Goal: Task Accomplishment & Management: Manage account settings

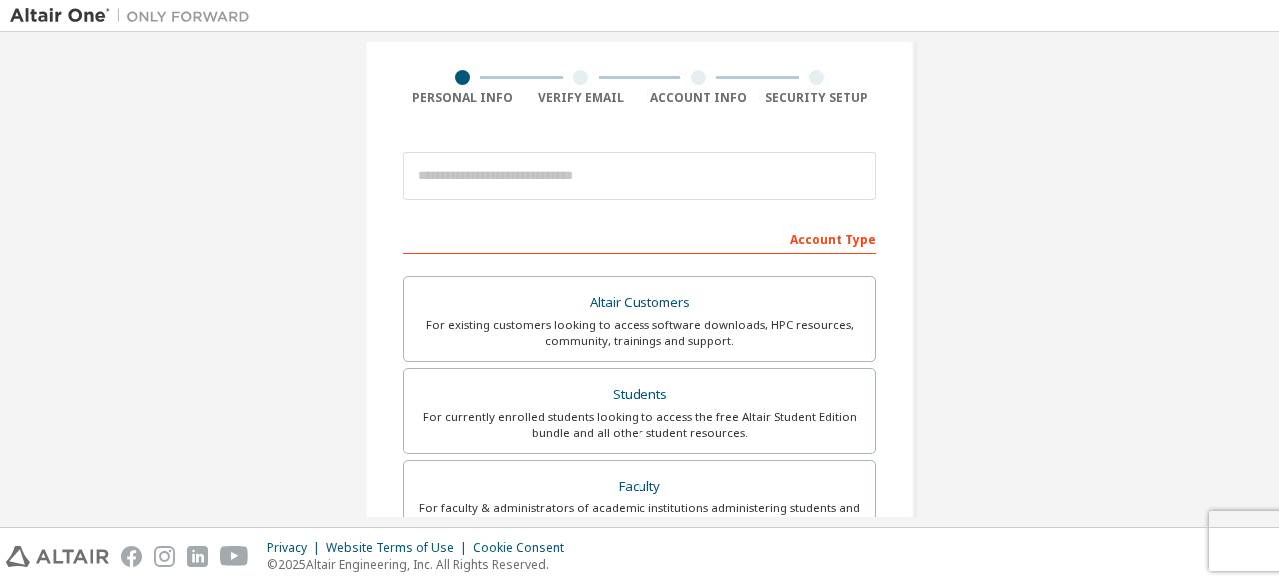
scroll to position [181, 0]
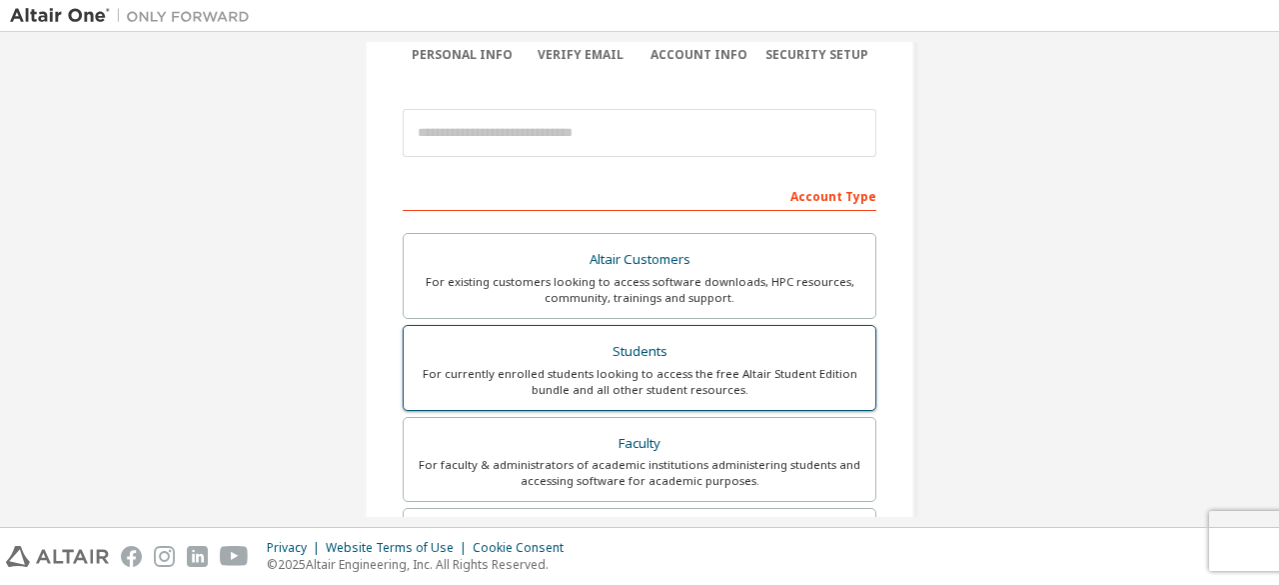
click at [524, 355] on div "Students" at bounding box center [640, 352] width 448 height 28
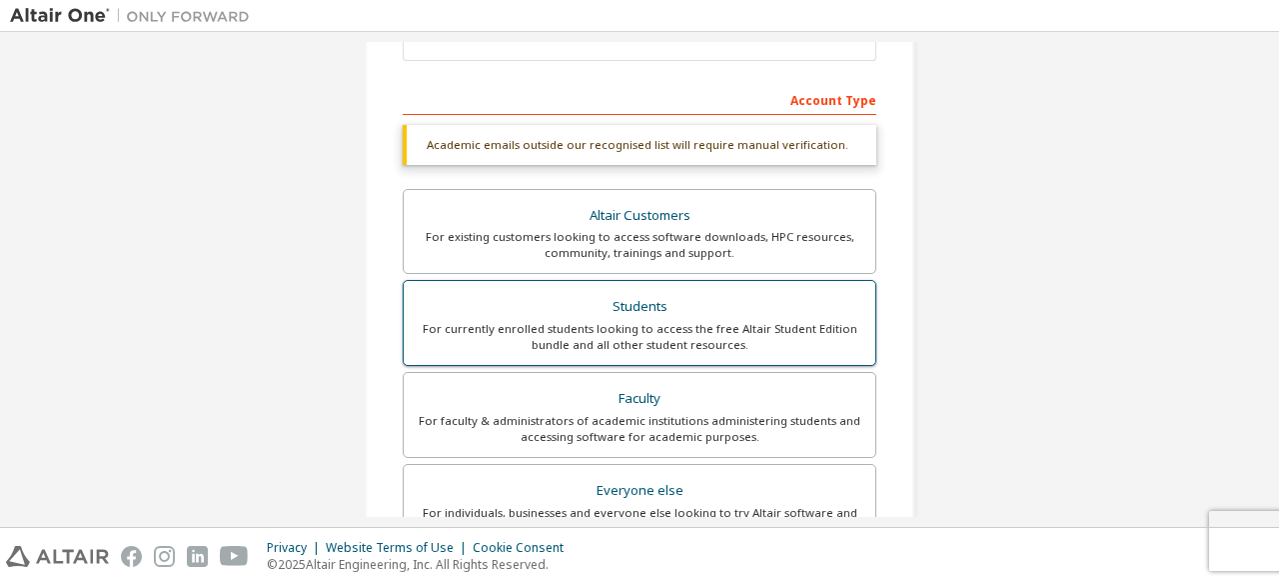
scroll to position [278, 0]
click at [511, 521] on div "Create an Altair One Account For Free Trials, Licenses, Downloads, Learning & D…" at bounding box center [639, 279] width 1279 height 495
click at [511, 510] on div "For individuals, businesses and everyone else looking to try Altair software an…" at bounding box center [640, 520] width 448 height 32
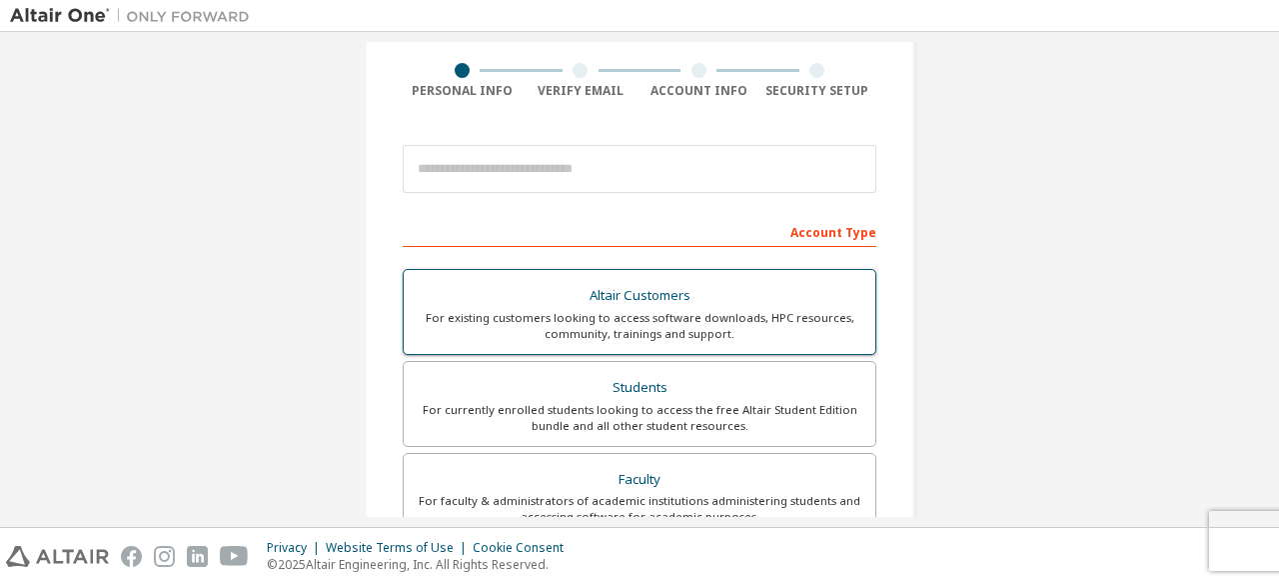
scroll to position [133, 0]
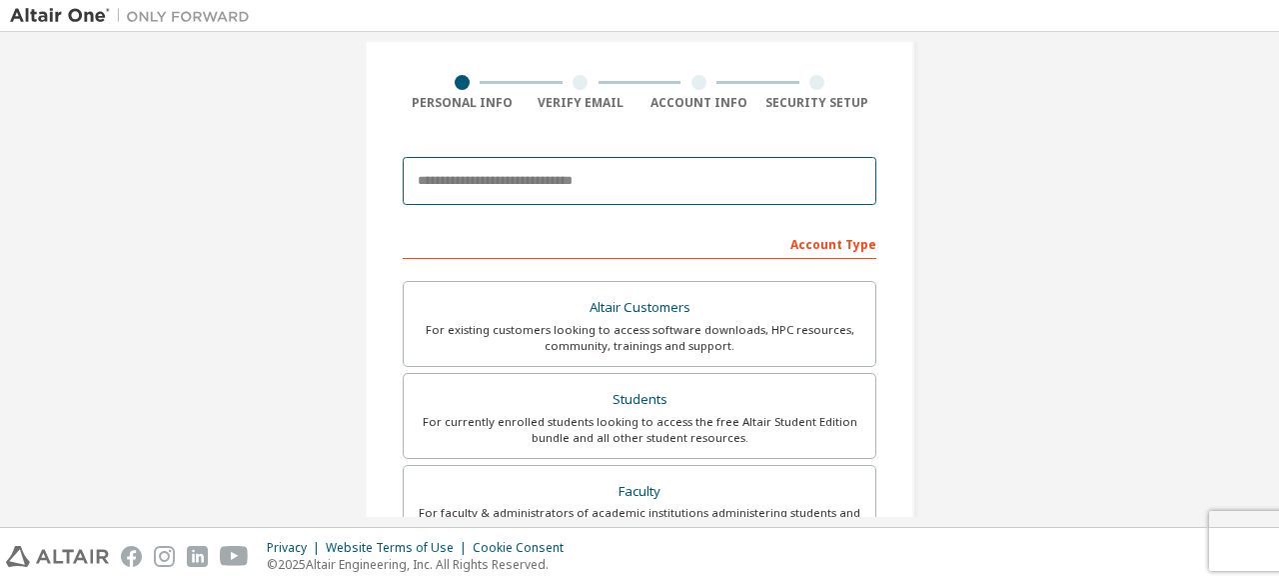
click at [500, 193] on input "email" at bounding box center [640, 181] width 474 height 48
type input "**********"
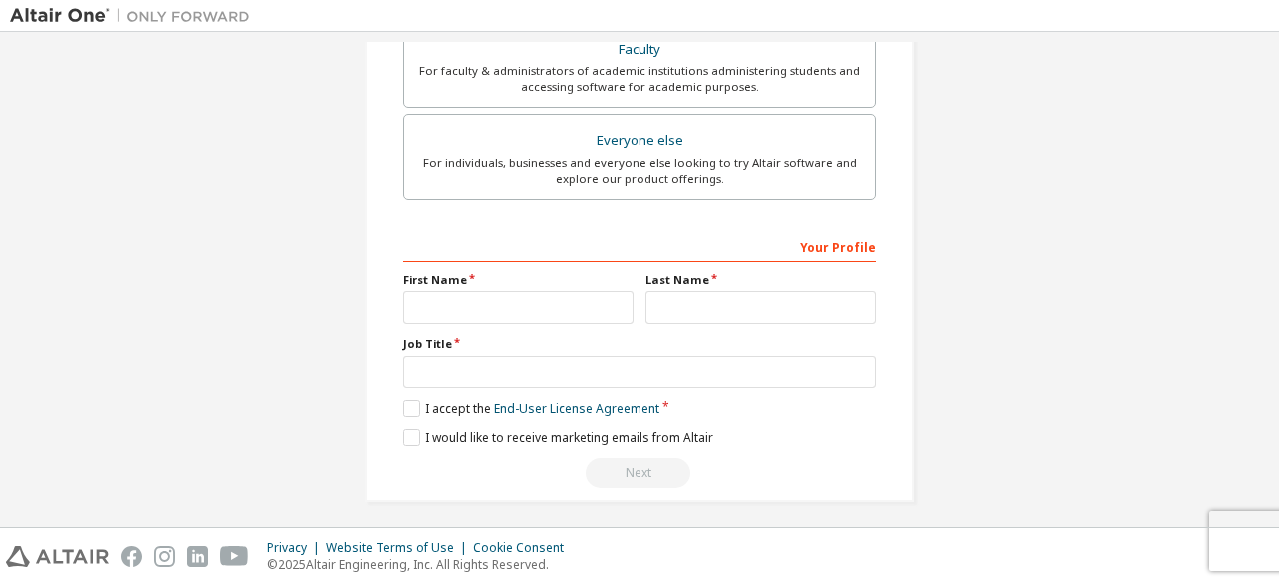
scroll to position [640, 0]
click at [504, 301] on input "text" at bounding box center [518, 305] width 231 height 33
type input "****"
click at [684, 309] on input "text" at bounding box center [761, 305] width 231 height 33
type input "**********"
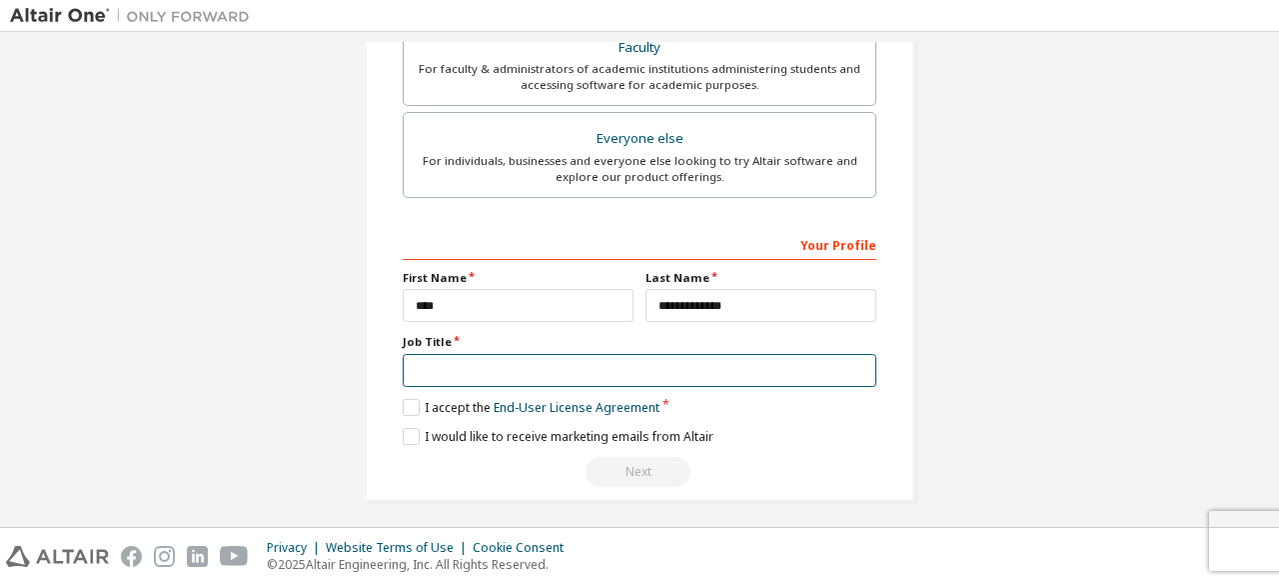
click at [462, 362] on input "text" at bounding box center [640, 370] width 474 height 33
type input "*******"
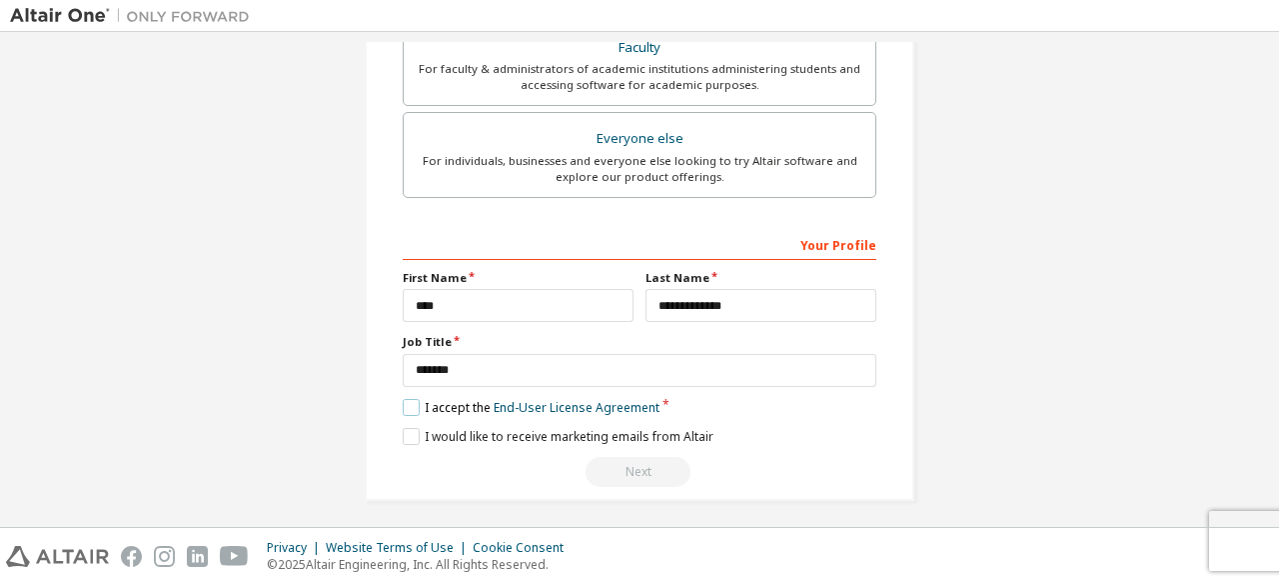
click at [403, 399] on label "I accept the End-User License Agreement" at bounding box center [531, 407] width 257 height 17
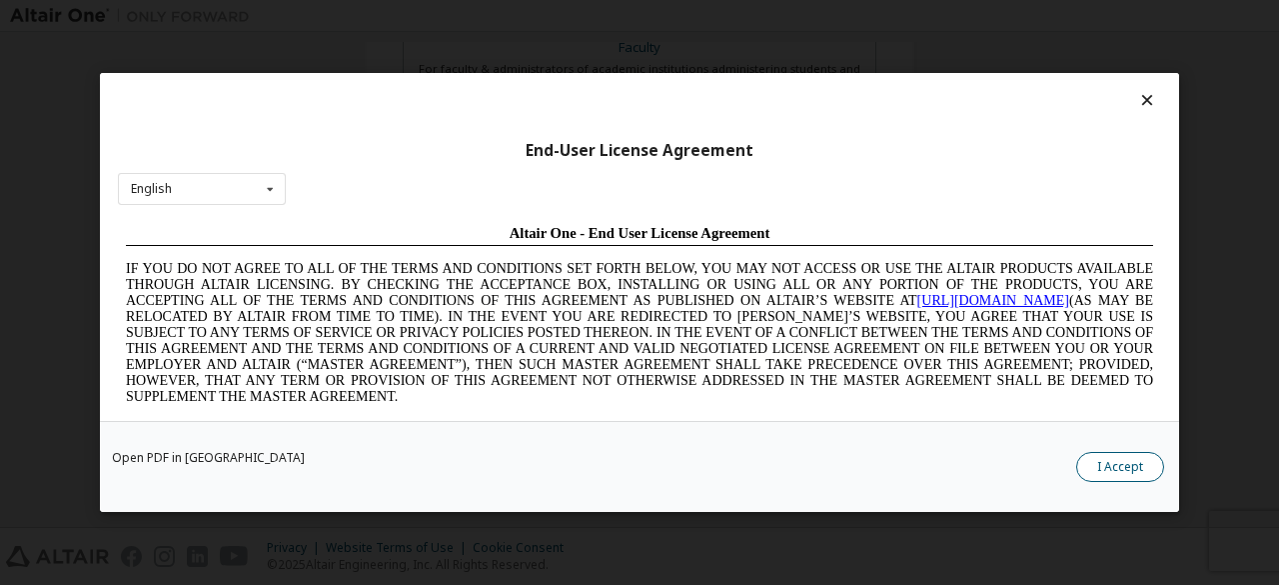
scroll to position [0, 0]
click at [1099, 471] on button "I Accept" at bounding box center [1120, 467] width 88 height 30
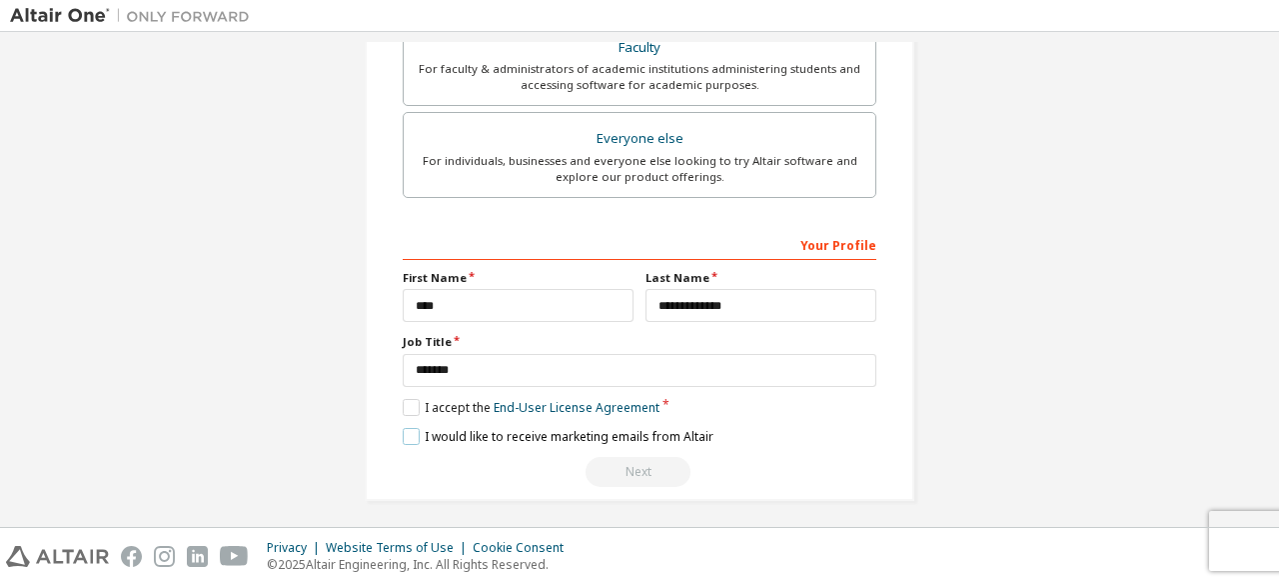
click at [405, 428] on label "I would like to receive marketing emails from Altair" at bounding box center [558, 436] width 311 height 17
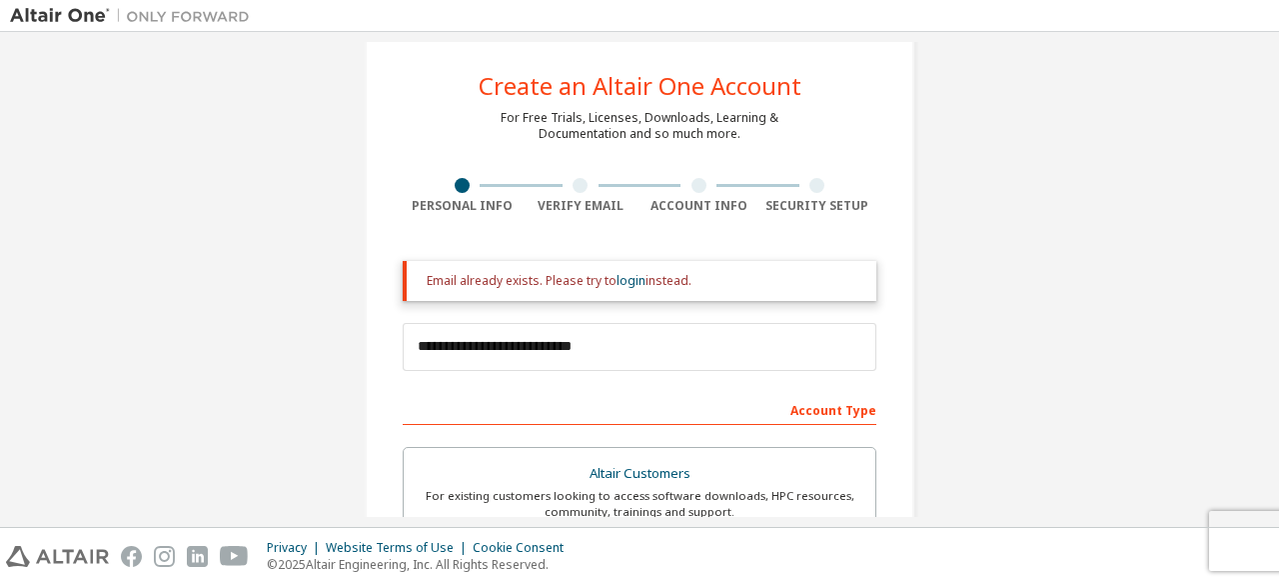
scroll to position [32, 0]
click at [632, 281] on link "login" at bounding box center [631, 278] width 29 height 17
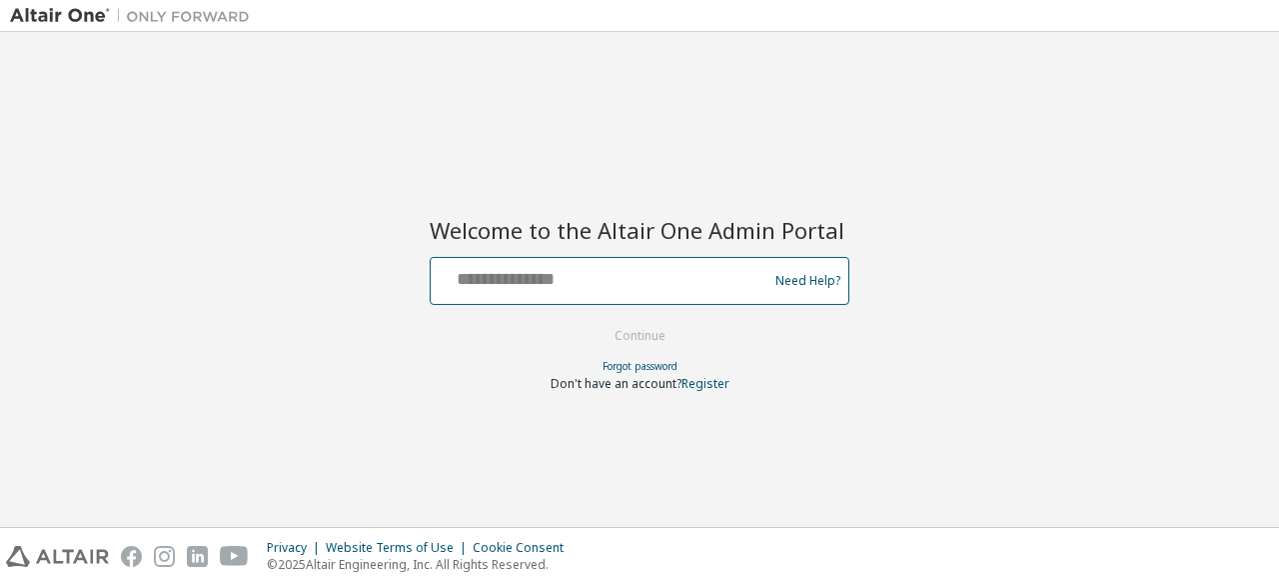
drag, startPoint x: 0, startPoint y: 0, endPoint x: 632, endPoint y: 281, distance: 691.2
click at [632, 281] on input "text" at bounding box center [602, 276] width 327 height 29
type input "**********"
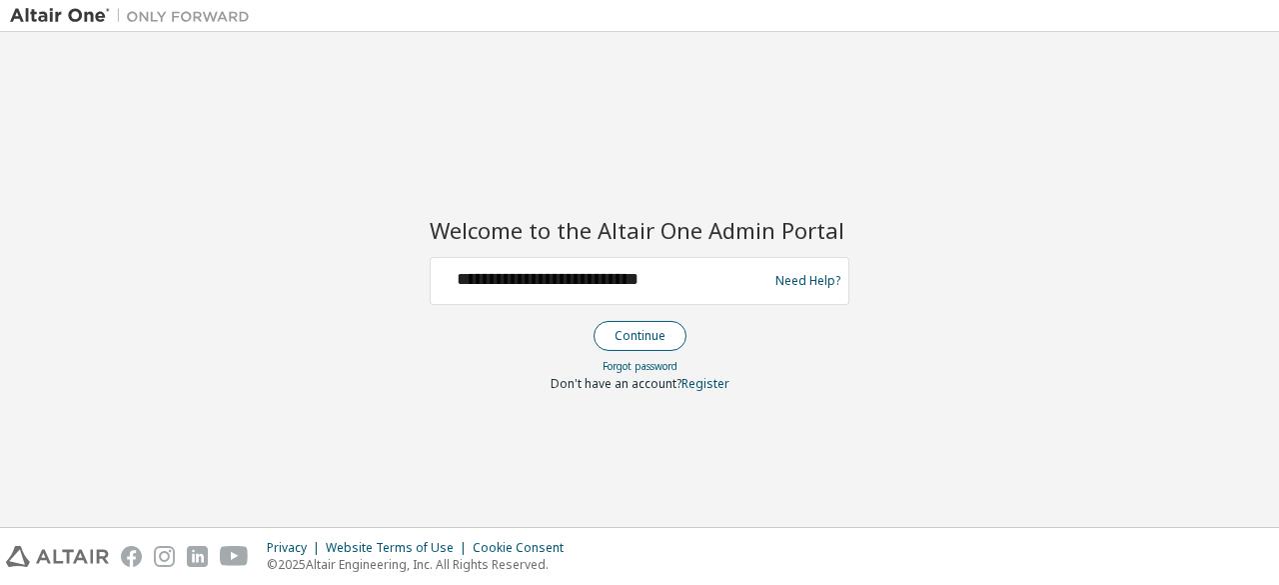
click at [640, 336] on button "Continue" at bounding box center [640, 336] width 93 height 30
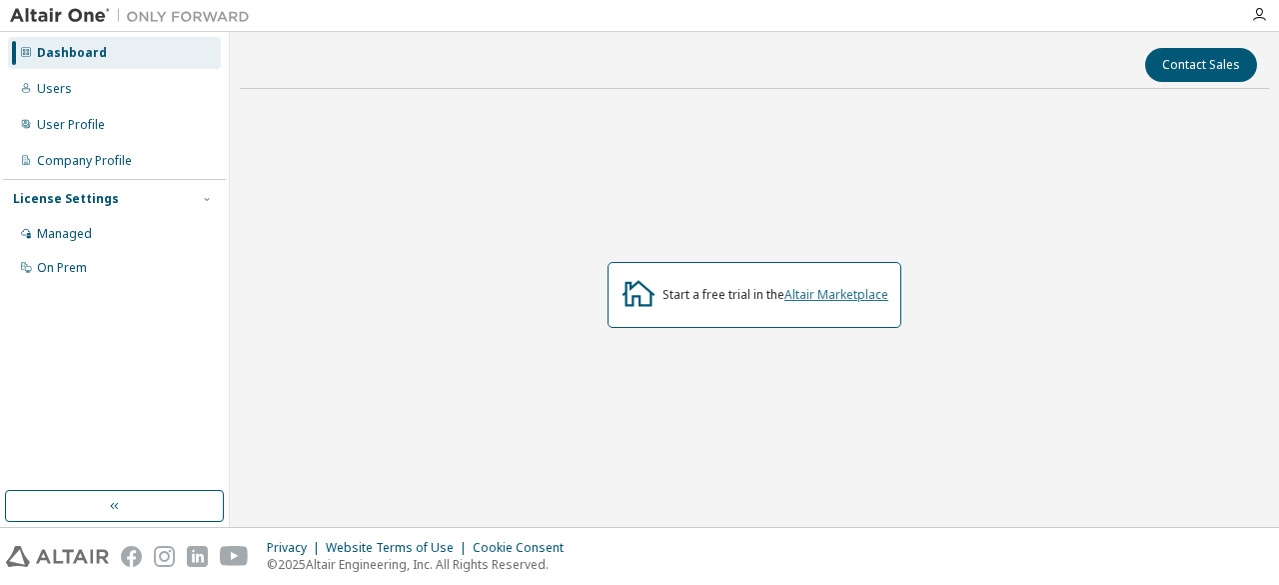
click at [802, 288] on link "Altair Marketplace" at bounding box center [836, 294] width 104 height 17
